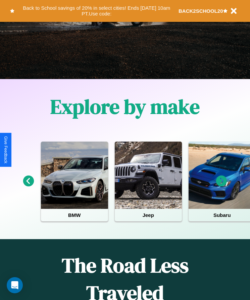
scroll to position [112, 0]
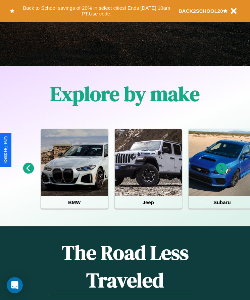
click at [28, 173] on icon at bounding box center [28, 168] width 11 height 11
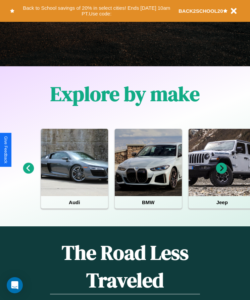
click at [222, 173] on icon at bounding box center [221, 168] width 11 height 11
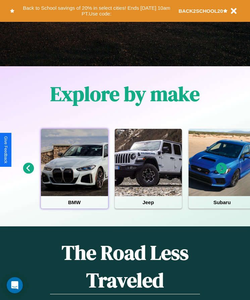
click at [74, 173] on div at bounding box center [74, 162] width 67 height 67
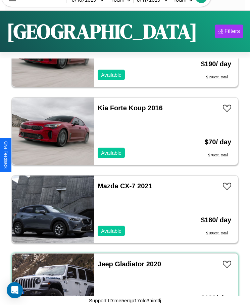
scroll to position [1486, 0]
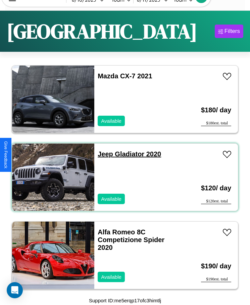
click at [104, 154] on link "Jeep Gladiator 2020" at bounding box center [130, 153] width 64 height 7
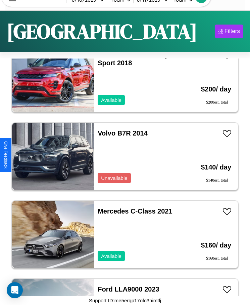
scroll to position [3513, 0]
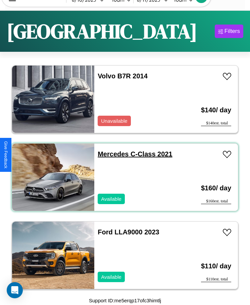
click at [111, 154] on link "Mercedes C-Class 2021" at bounding box center [135, 153] width 75 height 7
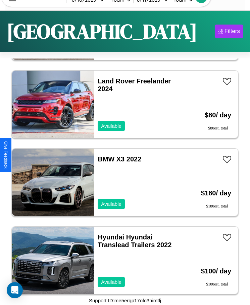
scroll to position [83, 0]
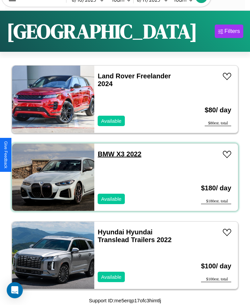
click at [104, 154] on link "BMW X3 2022" at bounding box center [120, 153] width 44 height 7
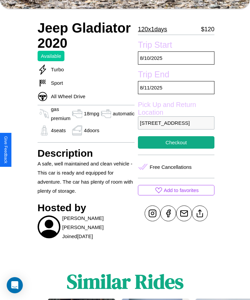
scroll to position [145, 0]
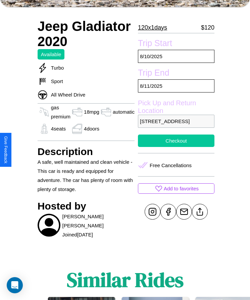
click at [173, 147] on button "Checkout" at bounding box center [176, 140] width 77 height 12
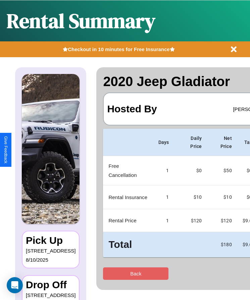
scroll to position [0, 40]
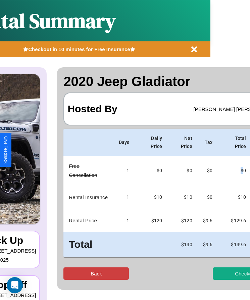
click at [70, 273] on button "Back" at bounding box center [97, 273] width 66 height 12
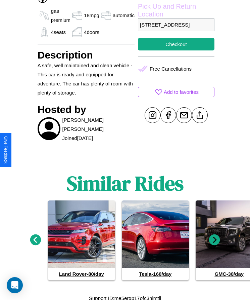
scroll to position [244, 0]
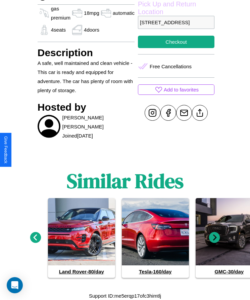
click at [35, 237] on icon at bounding box center [35, 237] width 11 height 11
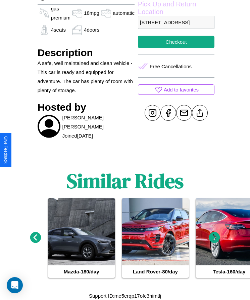
click at [215, 237] on icon at bounding box center [214, 237] width 11 height 11
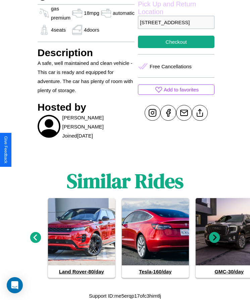
click at [215, 237] on icon at bounding box center [214, 237] width 11 height 11
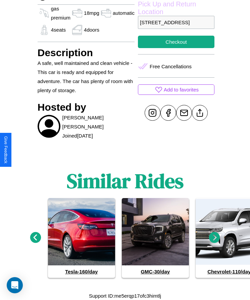
click at [215, 237] on icon at bounding box center [214, 237] width 11 height 11
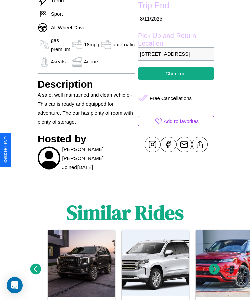
scroll to position [193, 0]
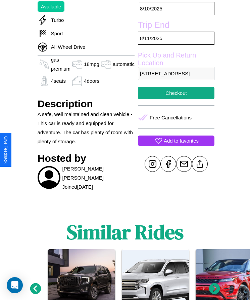
click at [173, 145] on p "Add to favorites" at bounding box center [181, 140] width 35 height 9
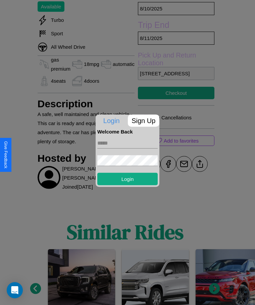
click at [143, 120] on p "Sign Up" at bounding box center [144, 120] width 32 height 12
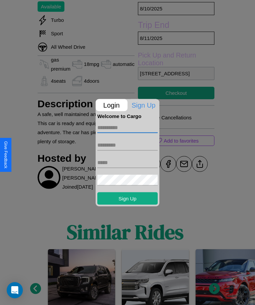
click at [128, 127] on input "text" at bounding box center [127, 127] width 60 height 11
type input "*******"
click at [128, 145] on input "text" at bounding box center [127, 144] width 60 height 11
type input "******"
click at [128, 162] on input "text" at bounding box center [127, 162] width 60 height 11
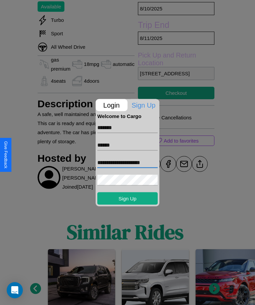
type input "**********"
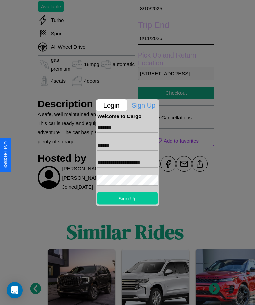
click at [128, 198] on button "Sign Up" at bounding box center [127, 198] width 60 height 12
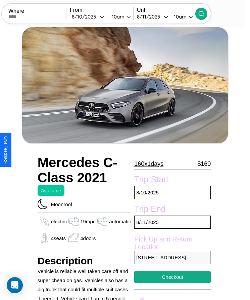
scroll to position [136, 0]
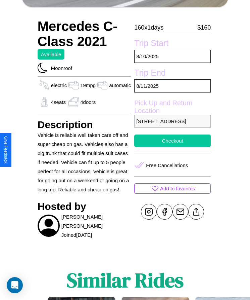
click at [171, 147] on button "Checkout" at bounding box center [172, 140] width 77 height 12
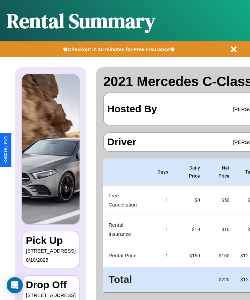
scroll to position [0, 40]
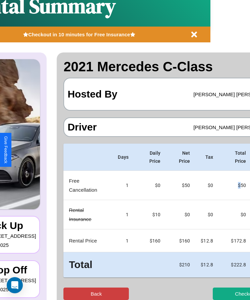
click at [70, 293] on button "Back" at bounding box center [97, 293] width 66 height 12
